Goal: Transaction & Acquisition: Subscribe to service/newsletter

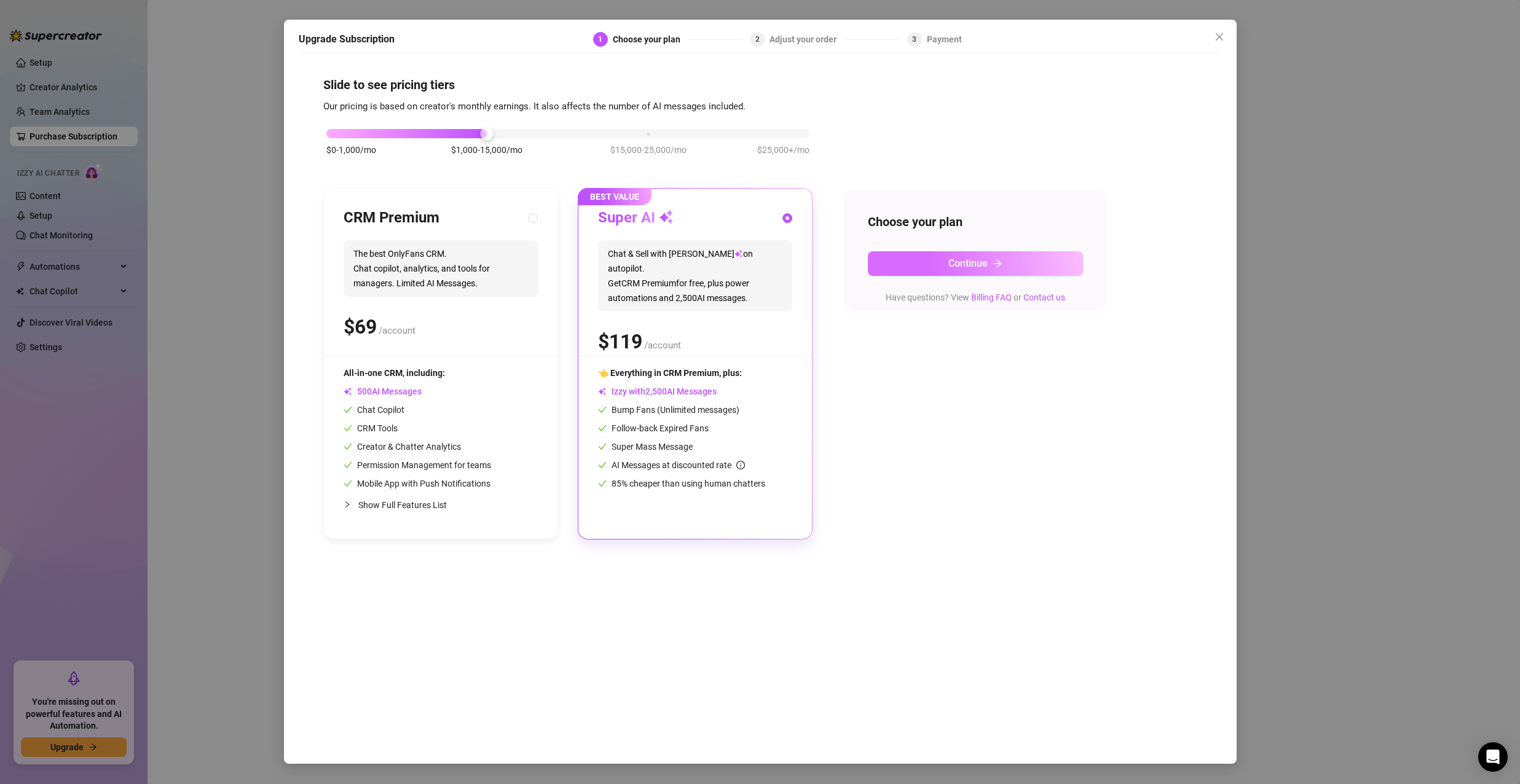
click at [962, 269] on span "Continue" at bounding box center [968, 263] width 40 height 11
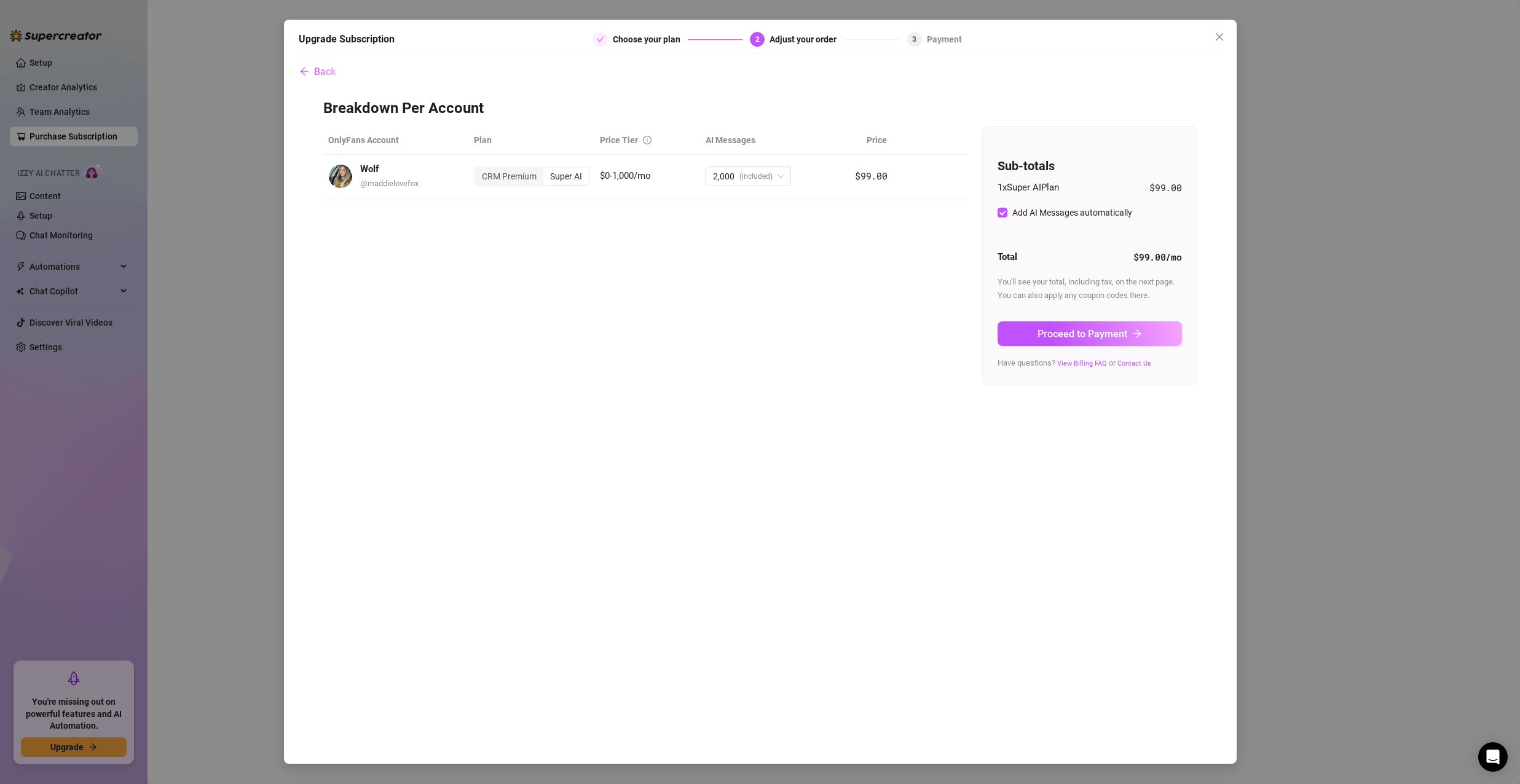
click at [321, 73] on span "Back" at bounding box center [325, 71] width 22 height 11
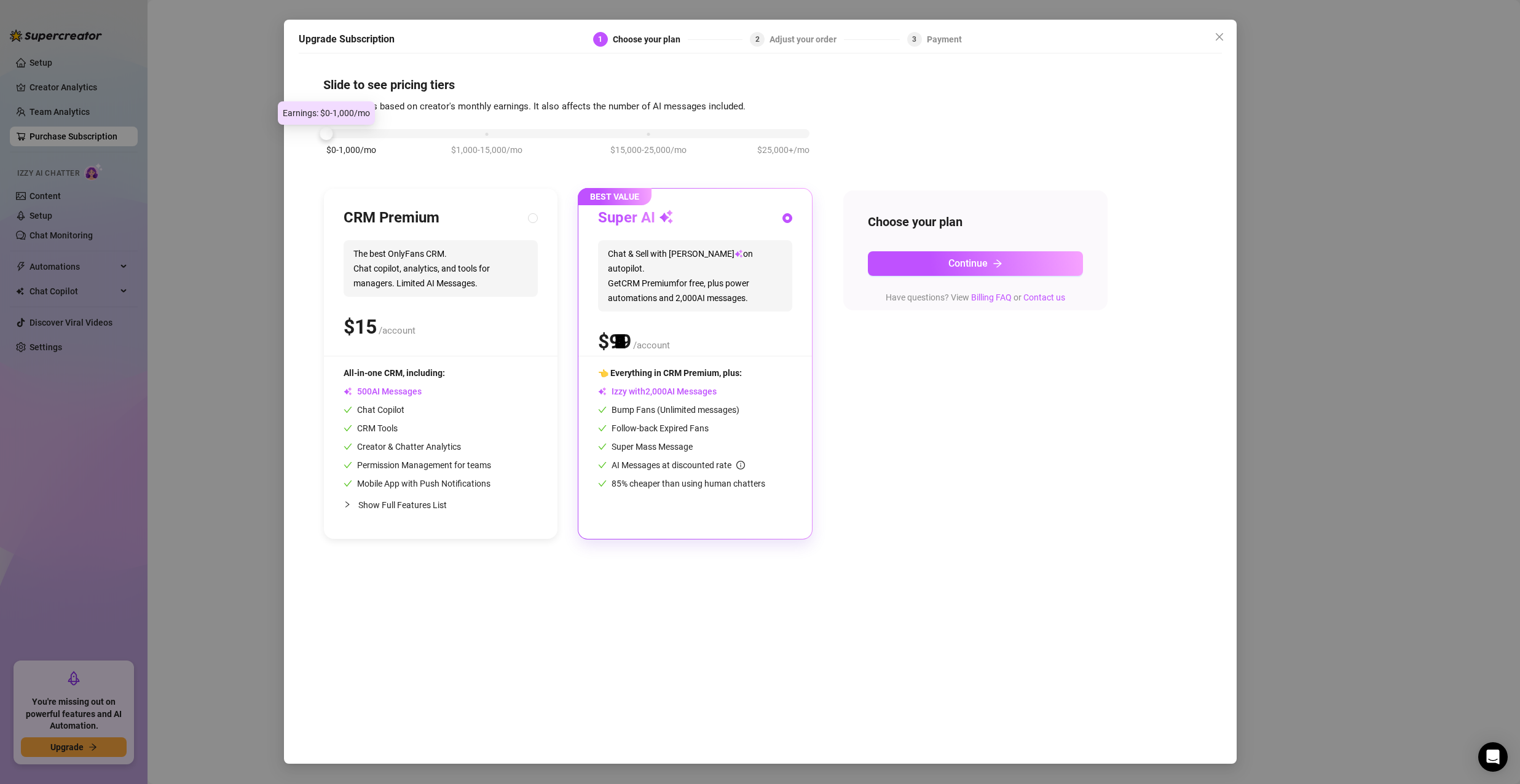
drag, startPoint x: 482, startPoint y: 133, endPoint x: 376, endPoint y: 142, distance: 106.4
click at [376, 142] on div "$0-1,000/mo $1,000-15,000/mo $15,000-25,000/mo $25,000+/mo" at bounding box center [567, 148] width 489 height 70
click at [752, 226] on div "Super AI" at bounding box center [695, 218] width 194 height 19
click at [982, 254] on button "Continue" at bounding box center [975, 264] width 215 height 24
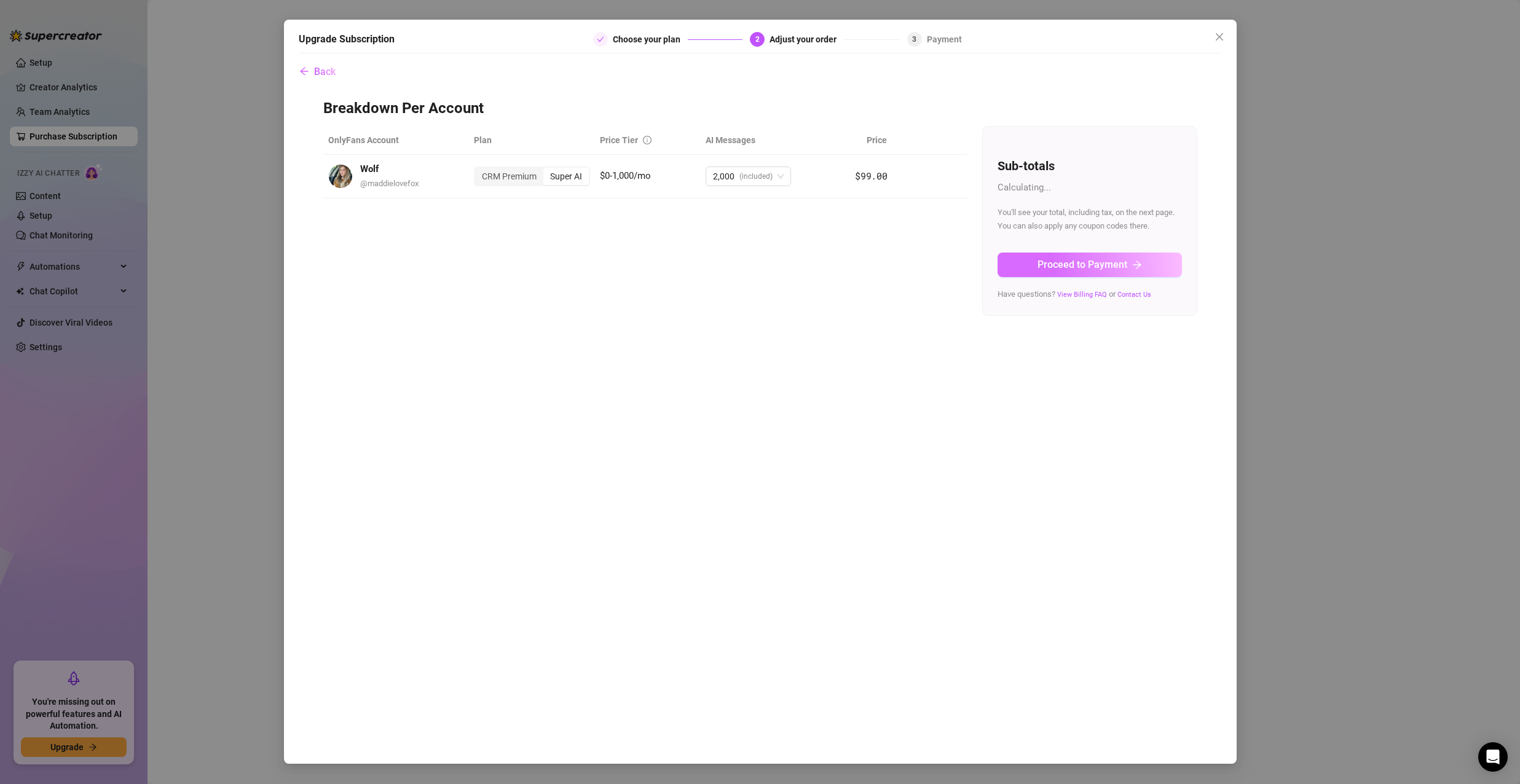
click at [1065, 267] on span "Proceed to Payment" at bounding box center [1082, 265] width 90 height 11
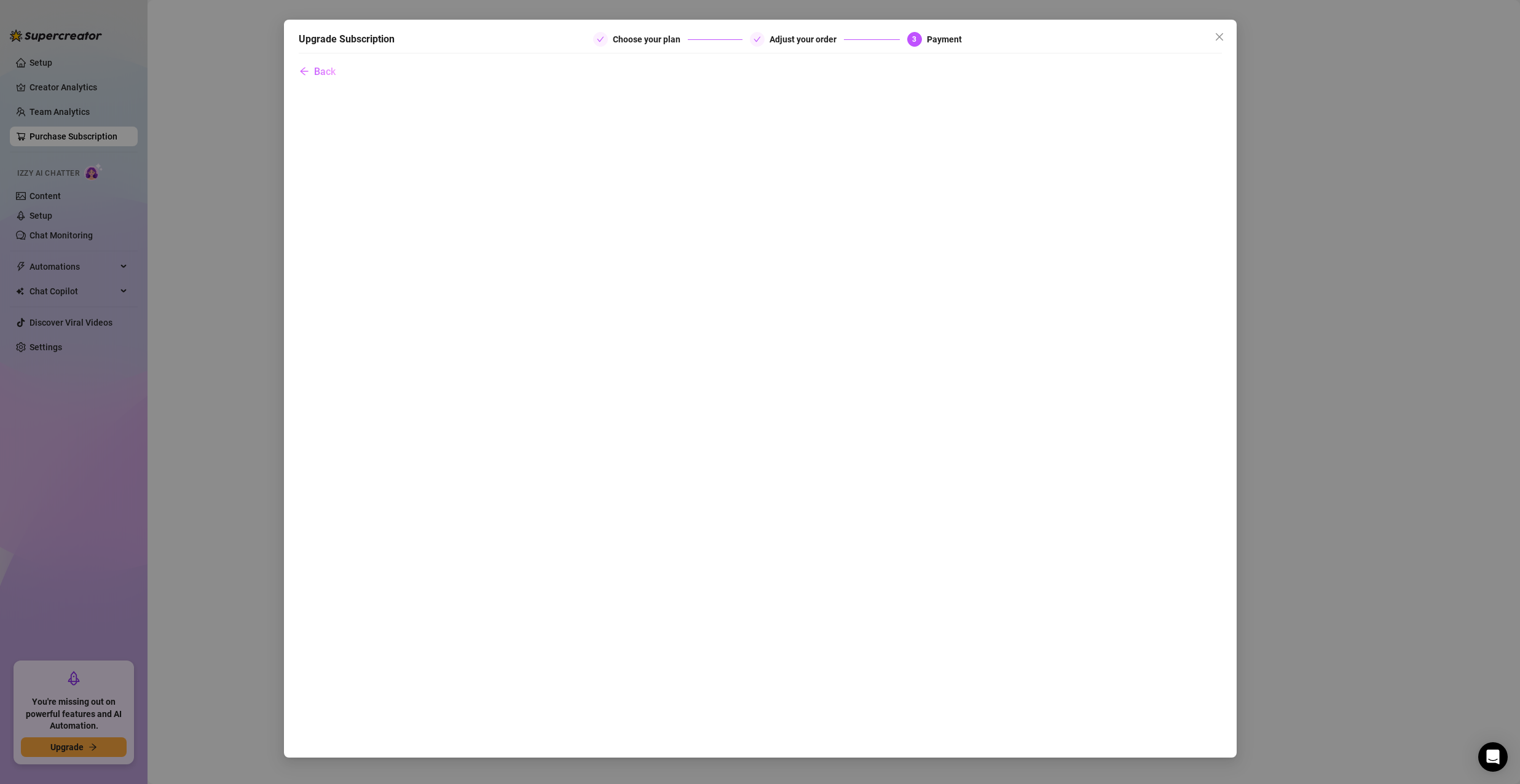
click at [295, 69] on div "Upgrade Subscription Choose your plan Adjust your order 3 Payment Back" at bounding box center [760, 388] width 953 height 738
click at [307, 69] on icon "arrow-left" at bounding box center [304, 71] width 10 height 10
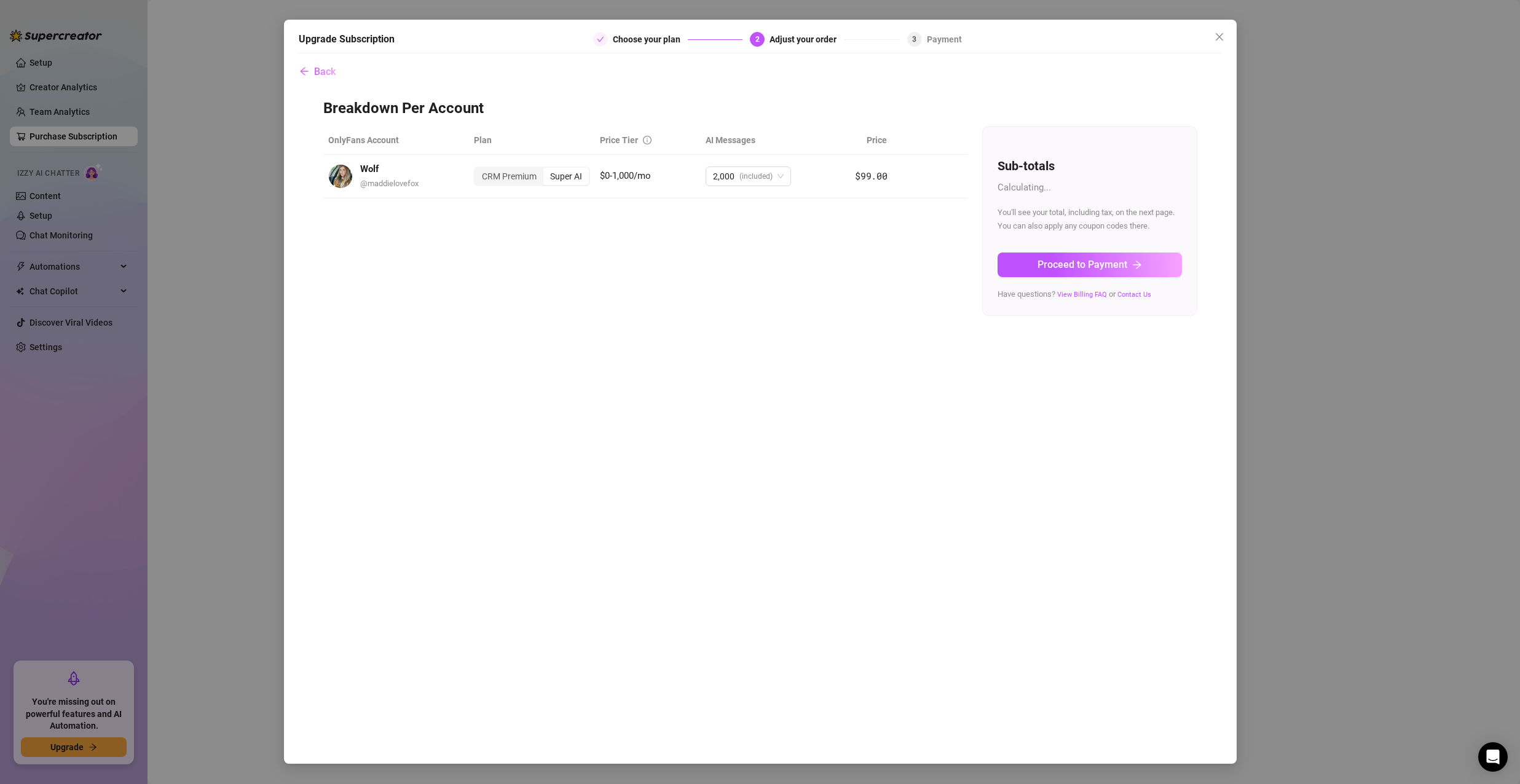
click at [307, 70] on icon "arrow-left" at bounding box center [304, 71] width 10 height 10
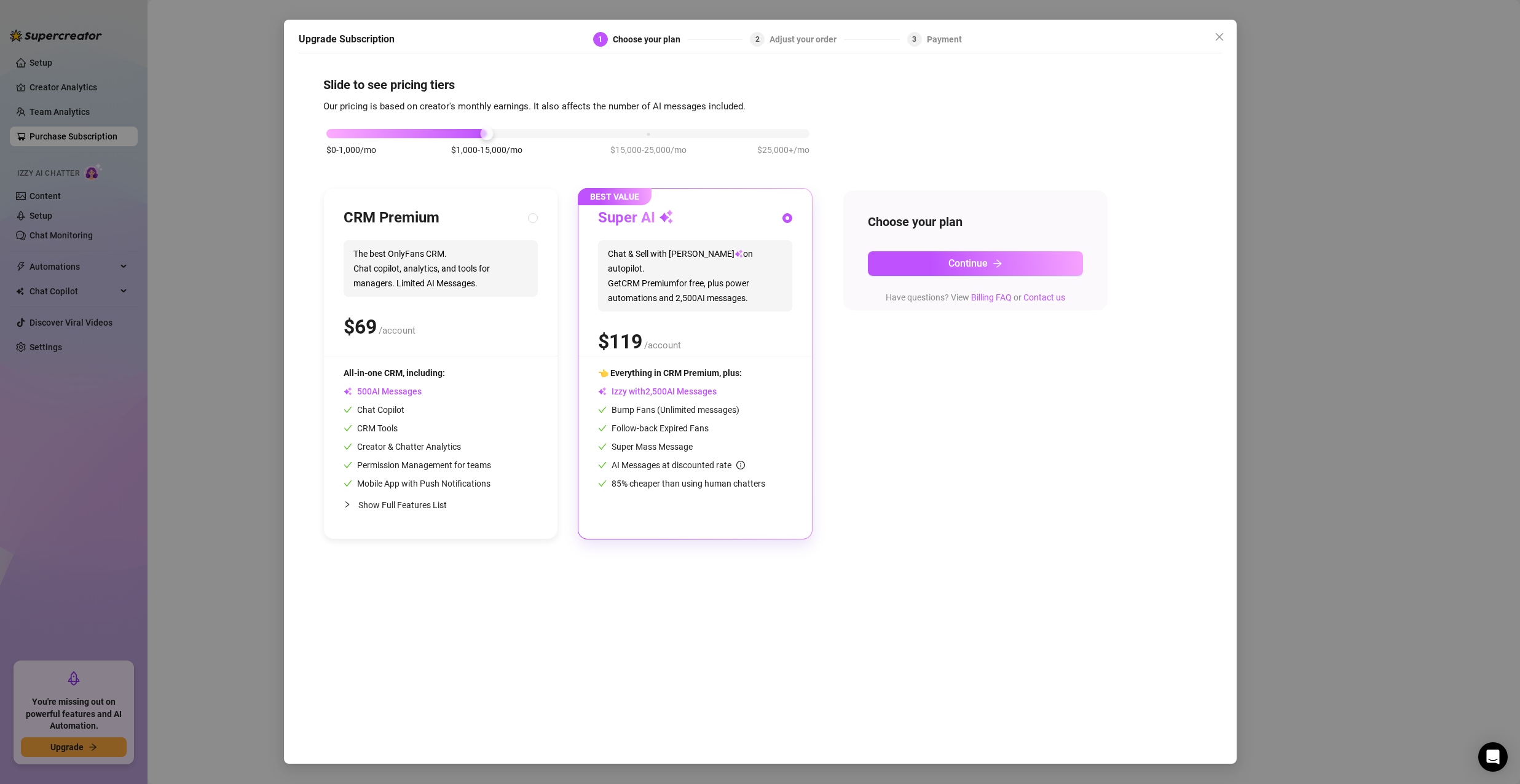
click at [378, 146] on div "$0-1,000/mo $1,000-15,000/mo $15,000-25,000/mo $25,000+/mo" at bounding box center [567, 148] width 489 height 70
drag, startPoint x: 459, startPoint y: 130, endPoint x: 267, endPoint y: 102, distance: 194.0
click at [267, 102] on div "Upgrade Subscription 1 Choose your plan 2 Adjust your order 3 Payment Slide to …" at bounding box center [760, 392] width 1520 height 784
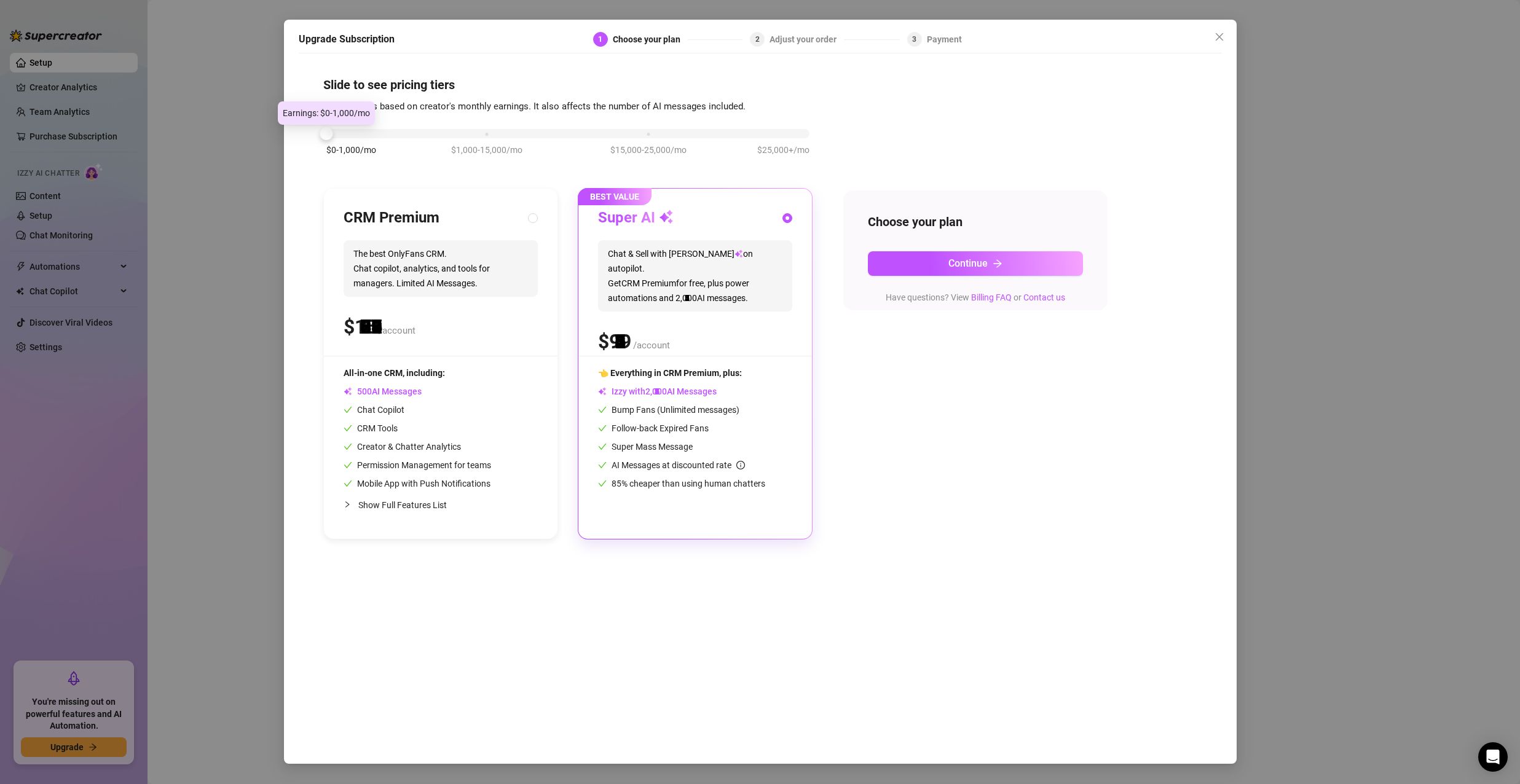
drag, startPoint x: 480, startPoint y: 131, endPoint x: 352, endPoint y: 142, distance: 128.5
click at [352, 142] on div "$0-1,000/mo $1,000-15,000/mo $15,000-25,000/mo $25,000+/mo" at bounding box center [567, 148] width 489 height 70
click at [956, 278] on div "Choose your plan Continue Have questions? View Billing FAQ or Contact us" at bounding box center [975, 250] width 264 height 120
click at [971, 268] on span "Continue" at bounding box center [968, 263] width 40 height 11
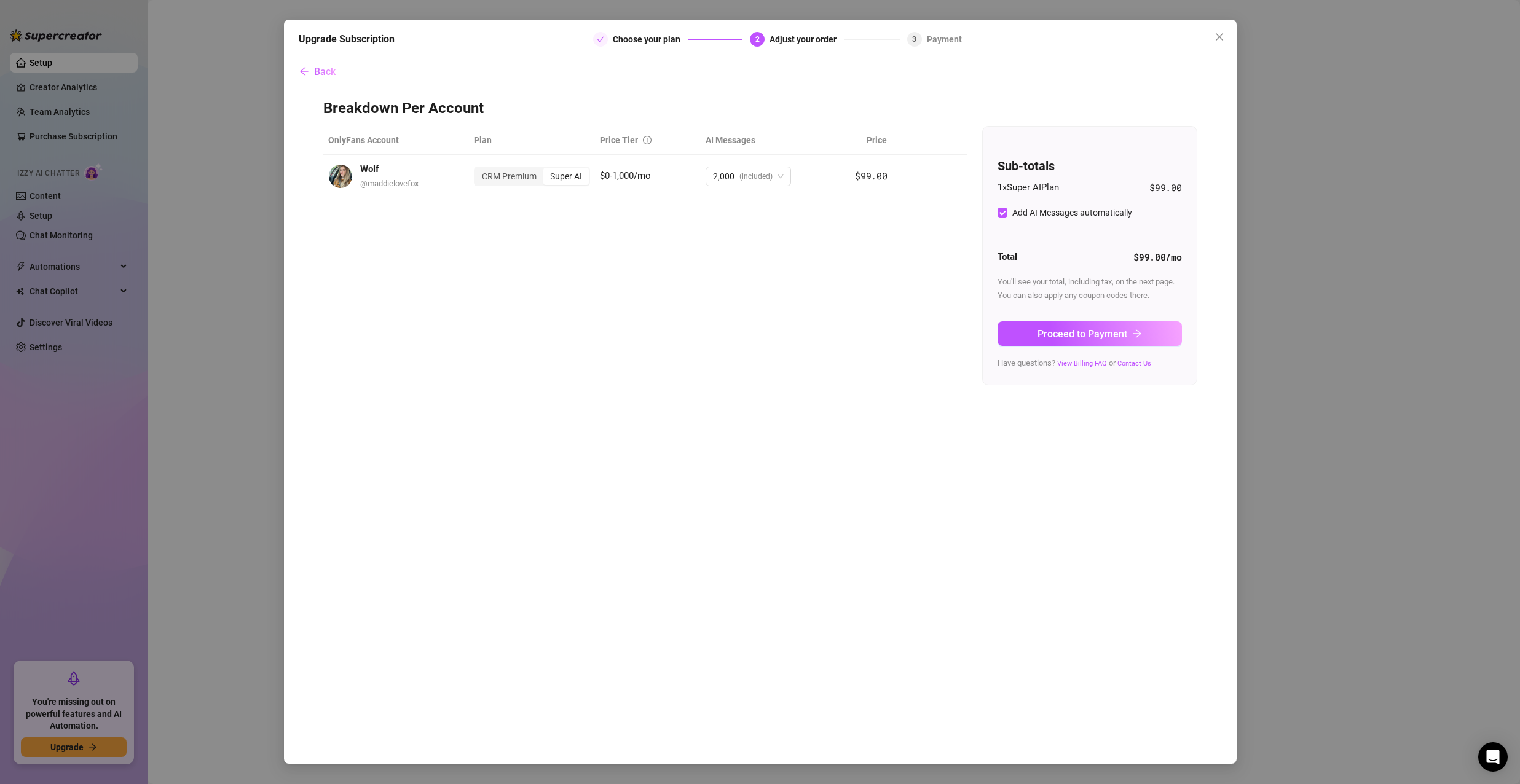
click at [1075, 325] on button "Proceed to Payment" at bounding box center [1089, 333] width 185 height 24
